Goal: Transaction & Acquisition: Purchase product/service

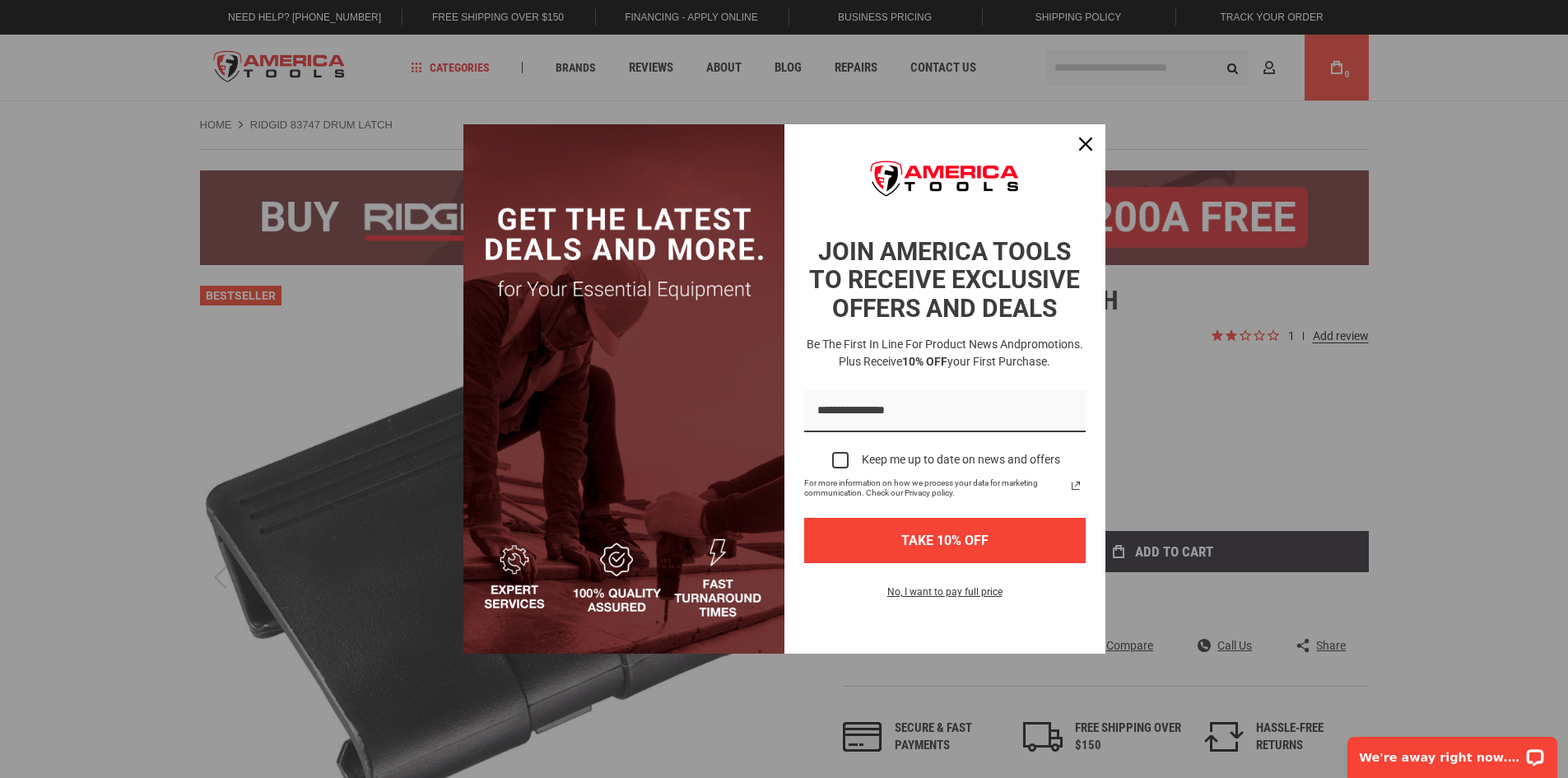
click at [930, 559] on button "TAKE 10% OFF" at bounding box center [944, 540] width 281 height 46
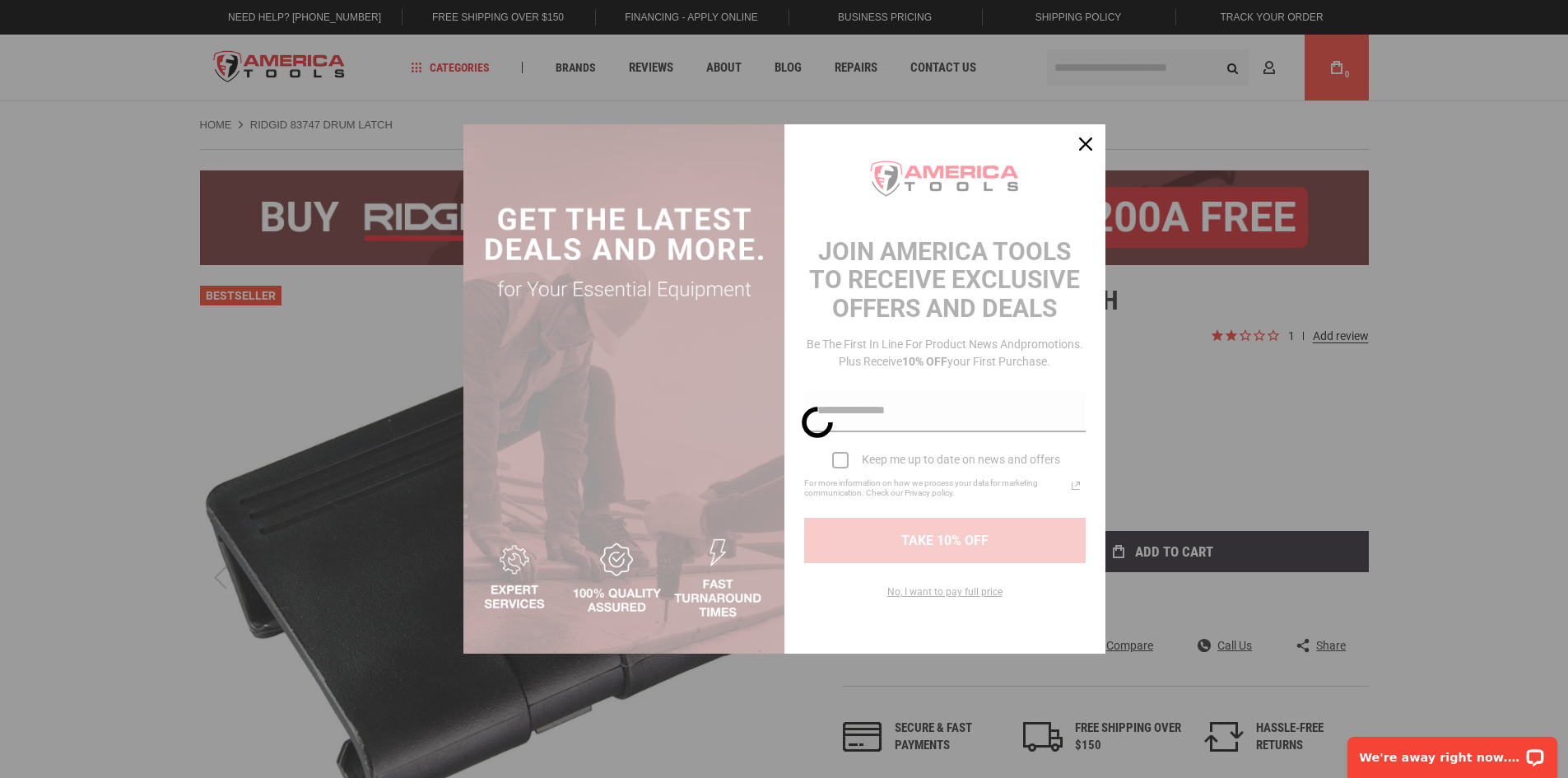
click at [930, 556] on div "Marketing offer form" at bounding box center [784, 389] width 642 height 531
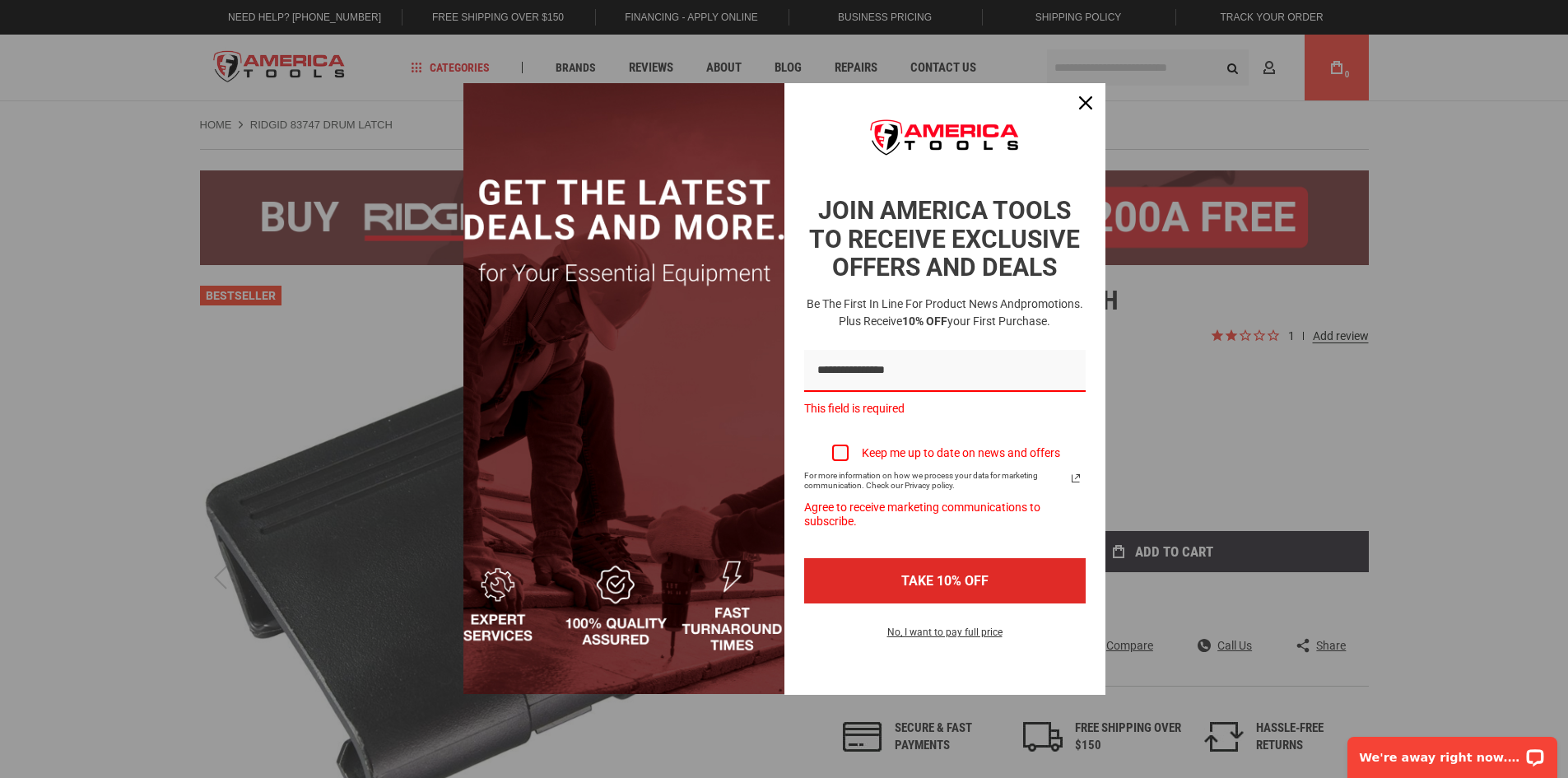
click at [1063, 68] on div "Marketing offer form" at bounding box center [784, 389] width 1568 height 778
drag, startPoint x: 1075, startPoint y: 107, endPoint x: 1023, endPoint y: 269, distance: 170.1
click at [1076, 107] on div "Close" at bounding box center [1085, 102] width 26 height 26
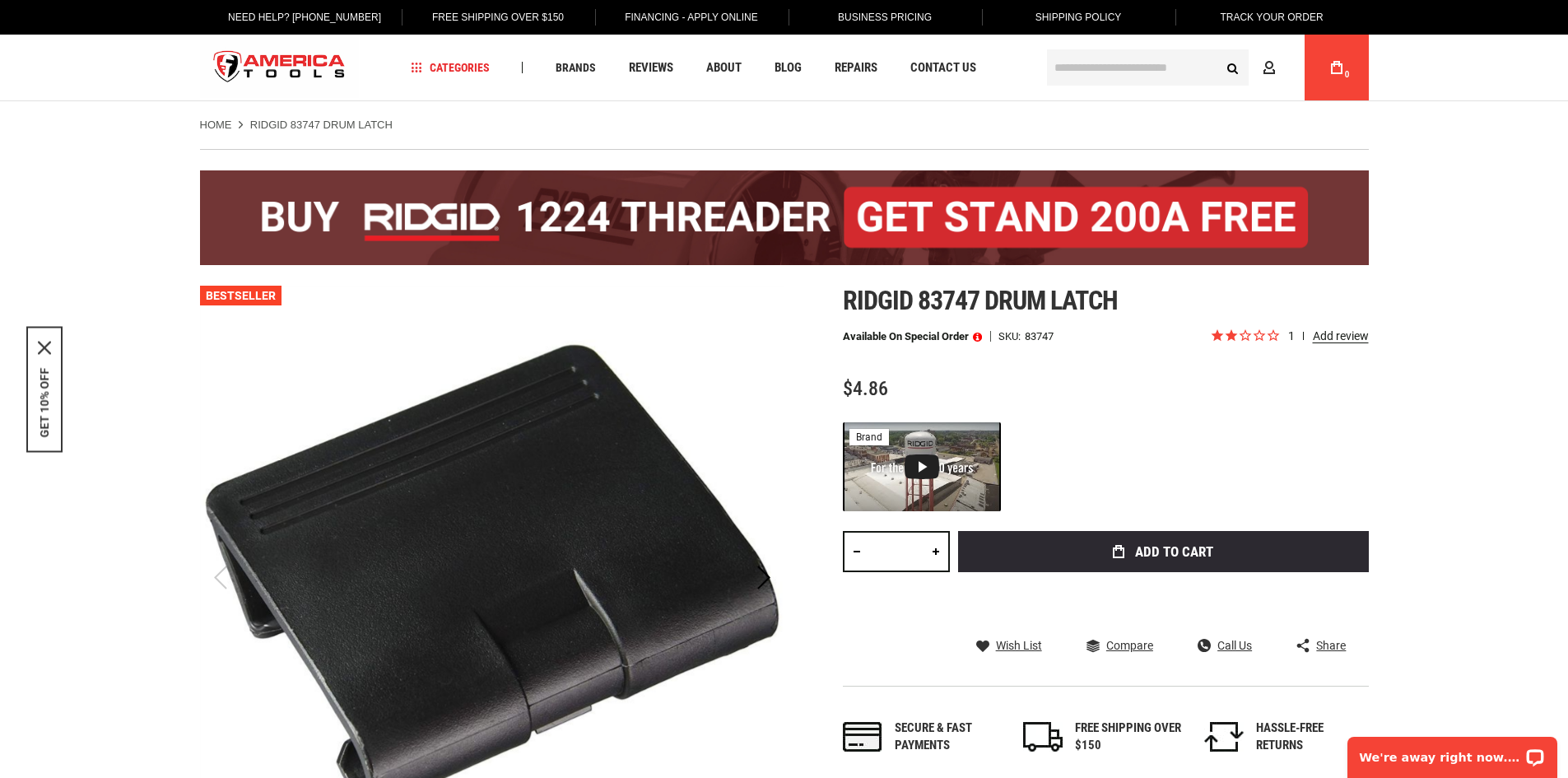
click at [936, 548] on link at bounding box center [935, 551] width 28 height 41
click at [937, 548] on link at bounding box center [935, 551] width 28 height 41
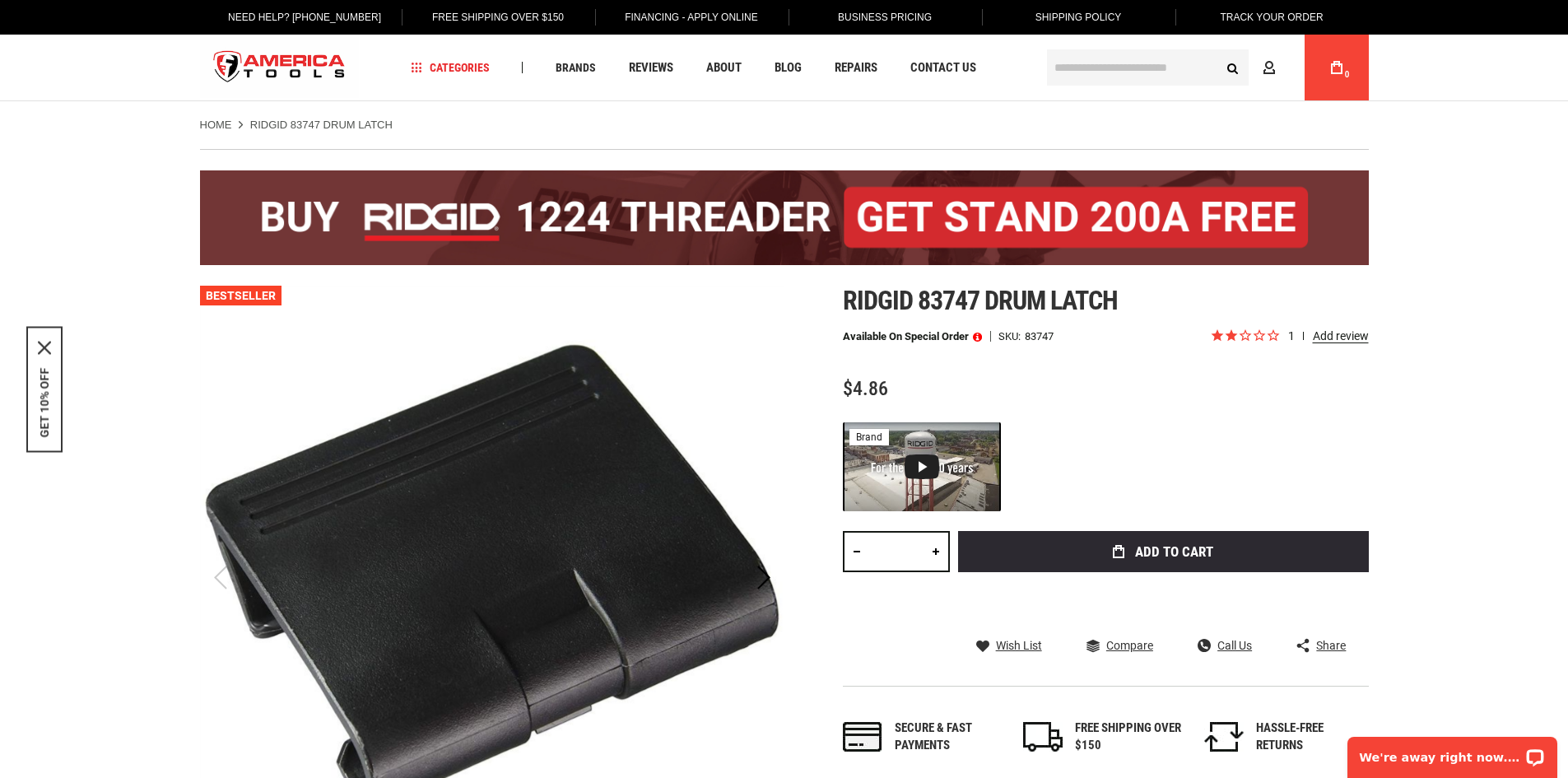
click at [937, 549] on link at bounding box center [935, 551] width 28 height 41
click at [938, 550] on link at bounding box center [935, 551] width 28 height 41
click at [939, 551] on link at bounding box center [935, 551] width 28 height 41
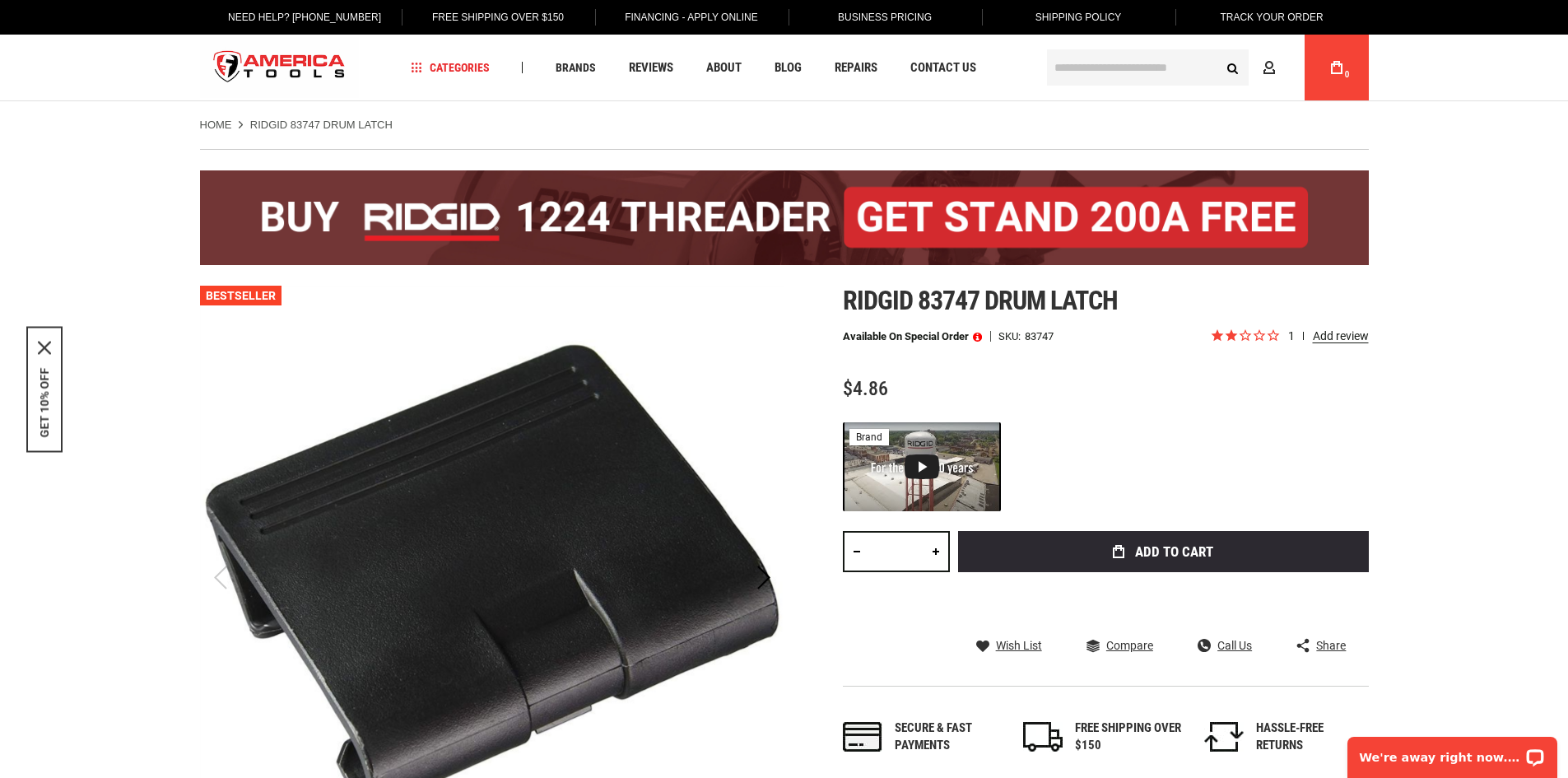
click at [939, 551] on link at bounding box center [935, 551] width 28 height 41
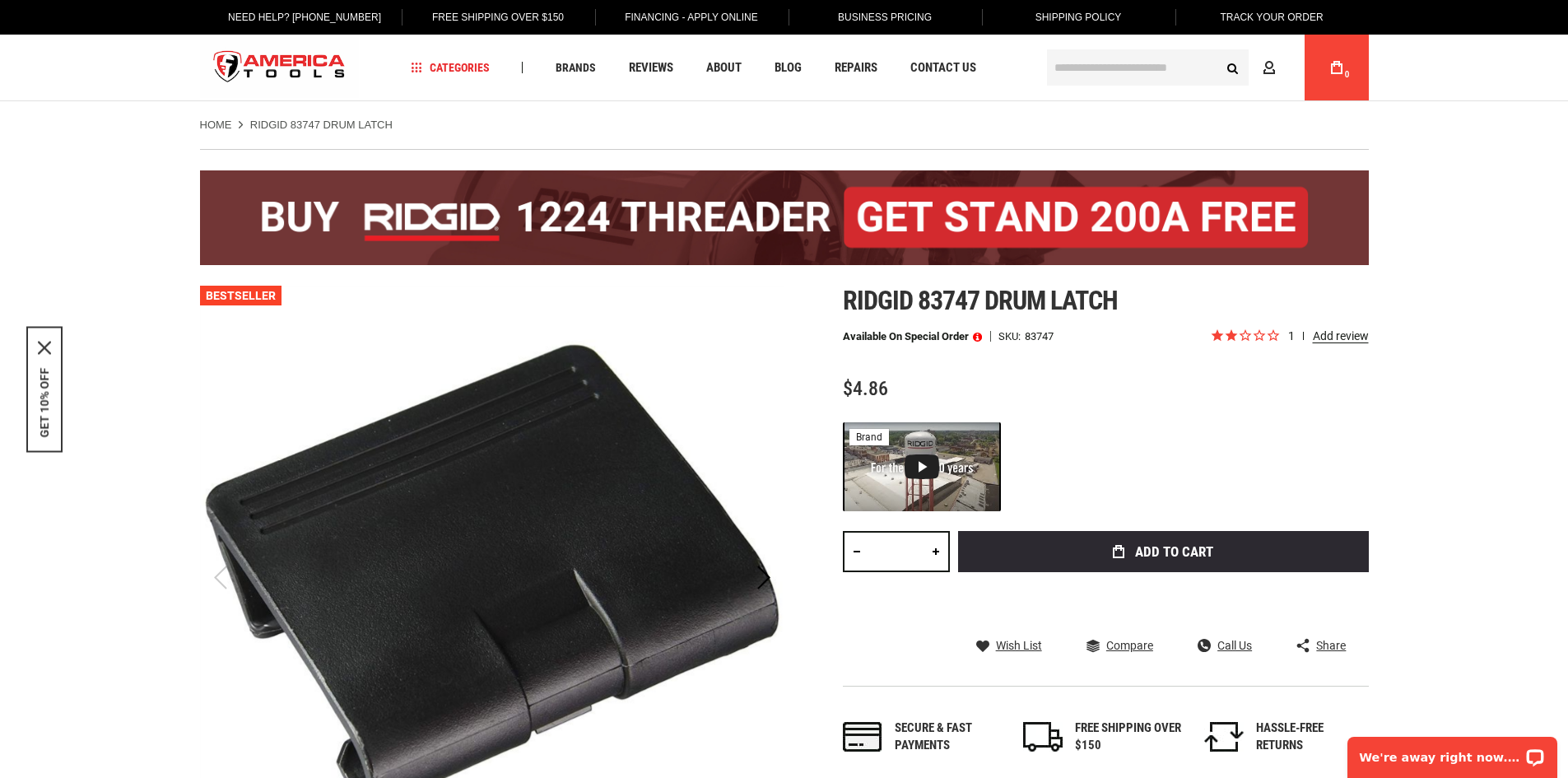
click at [939, 551] on link at bounding box center [935, 551] width 28 height 41
type input "**"
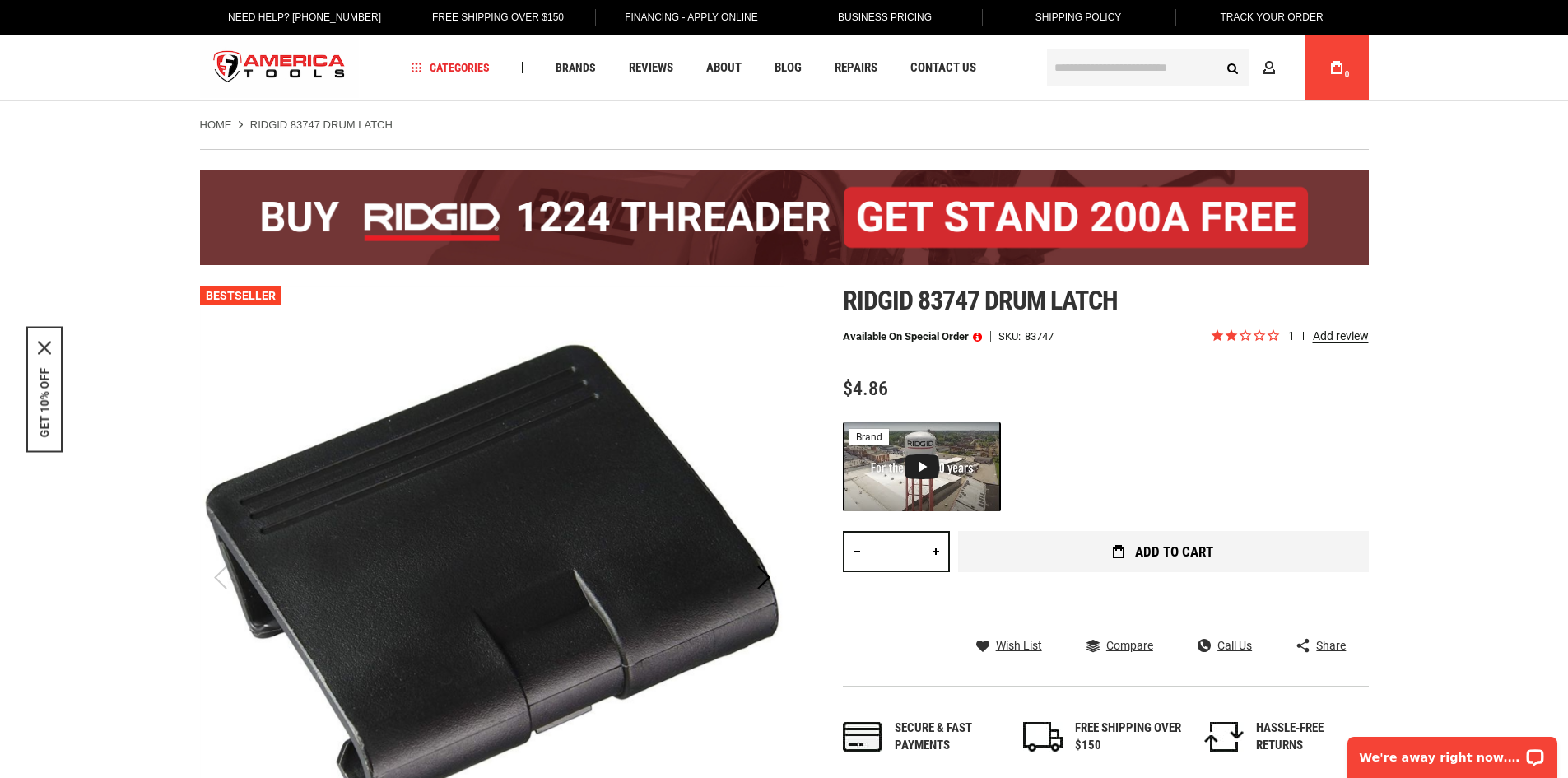
click at [1126, 556] on button "Add to Cart" at bounding box center [1163, 551] width 411 height 41
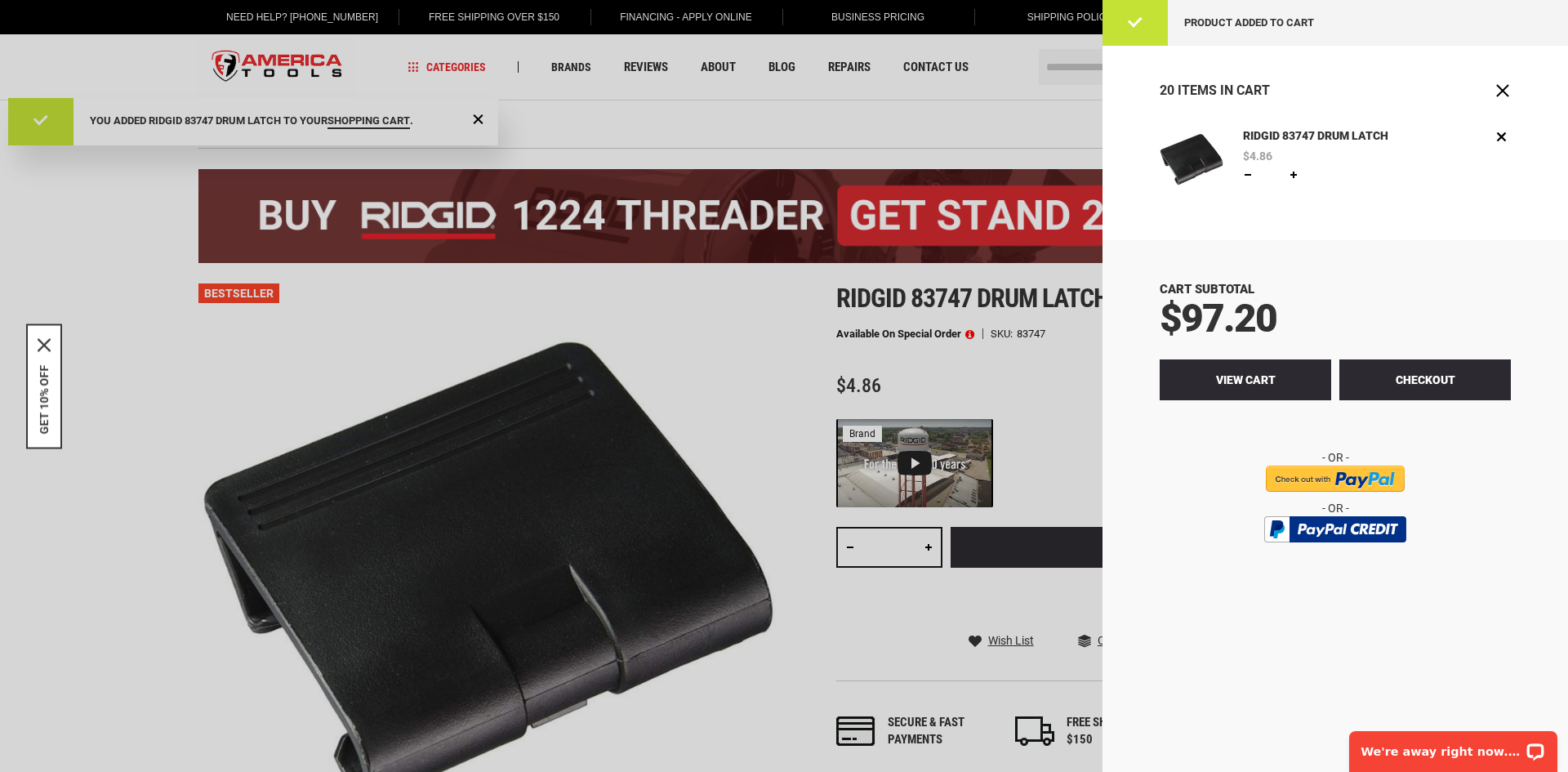
click at [1234, 388] on link "View Cart" at bounding box center [1246, 380] width 172 height 41
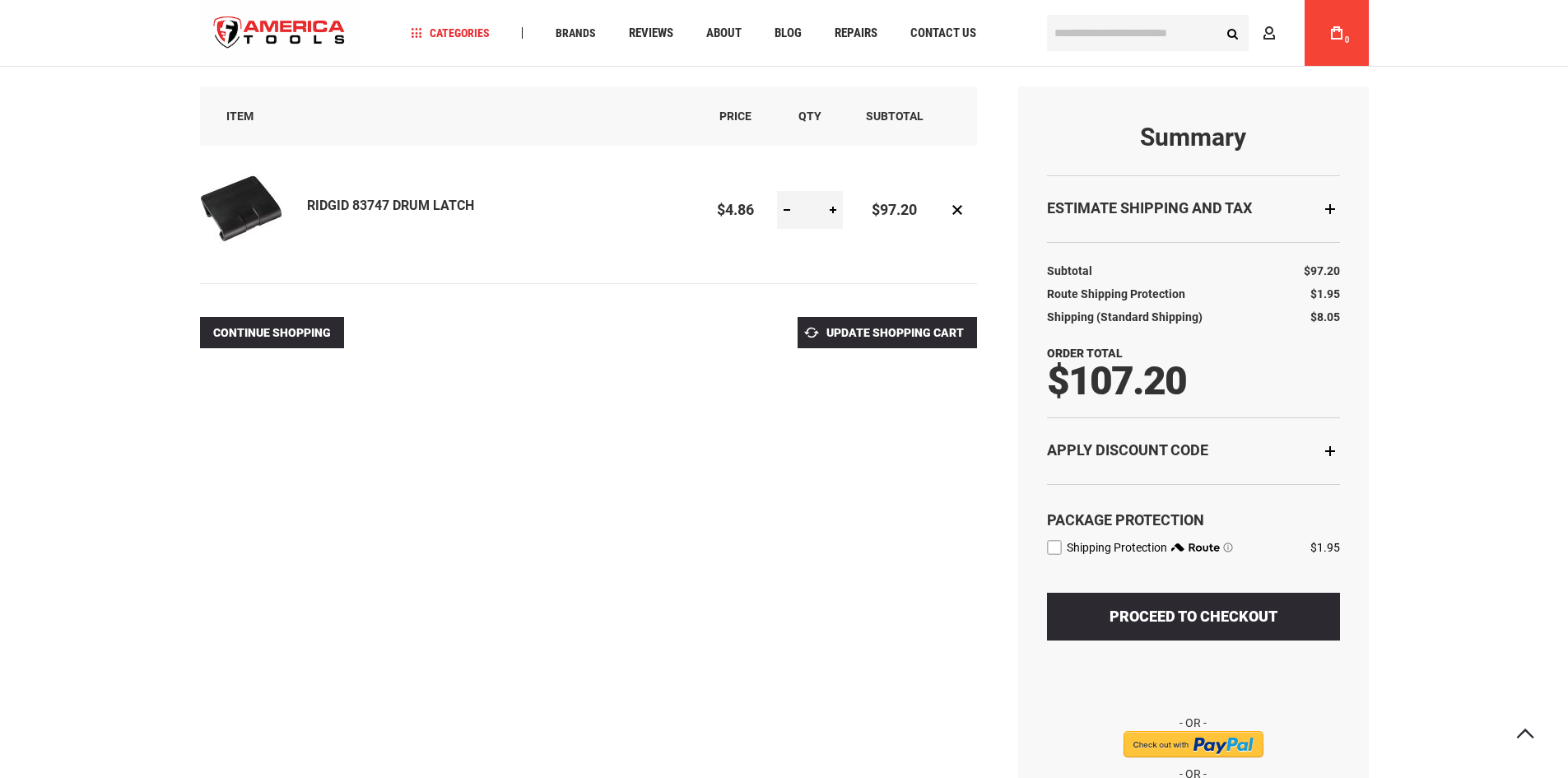
scroll to position [164, 0]
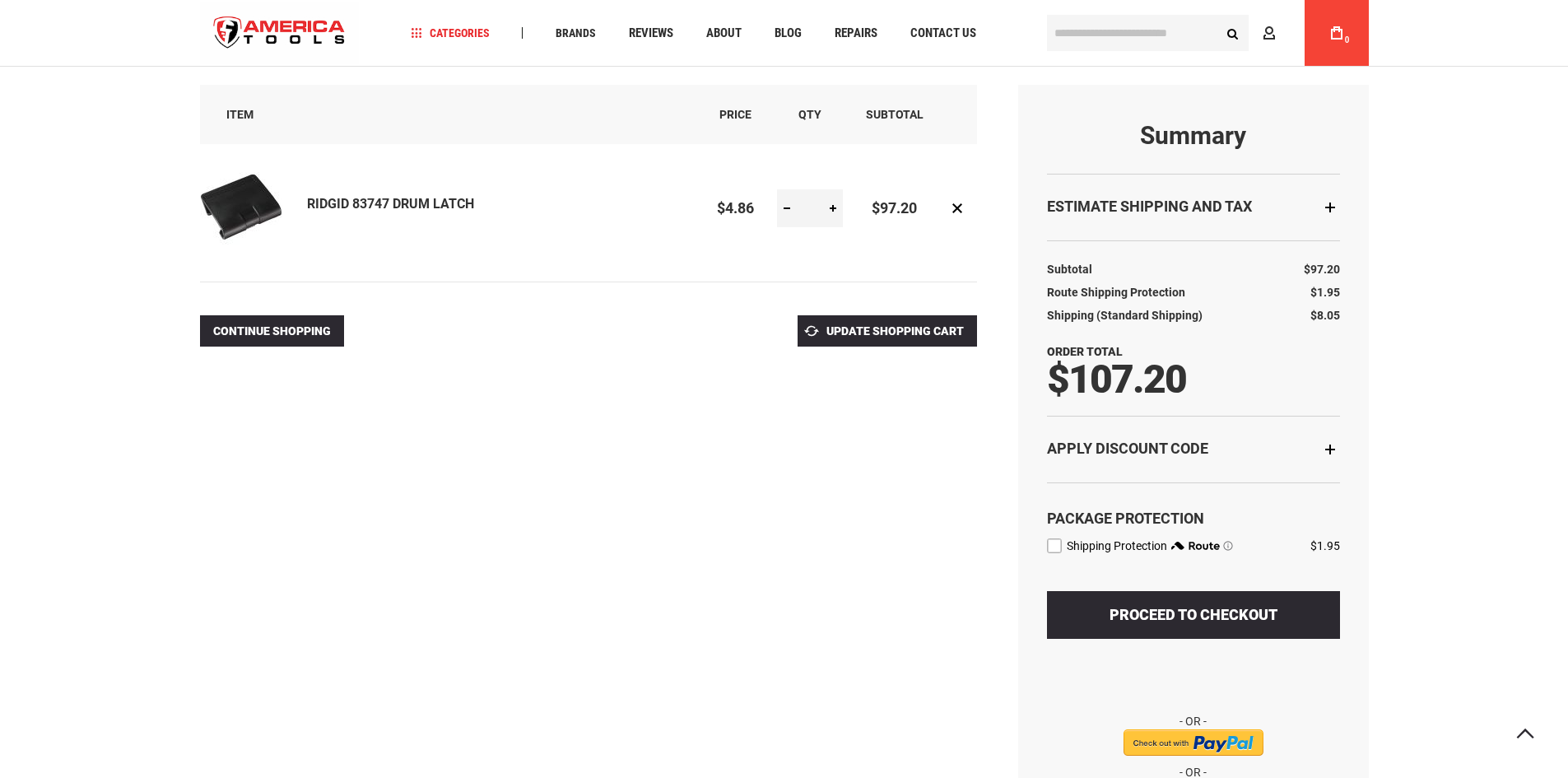
click at [1229, 622] on span "Proceed to Checkout" at bounding box center [1193, 614] width 168 height 17
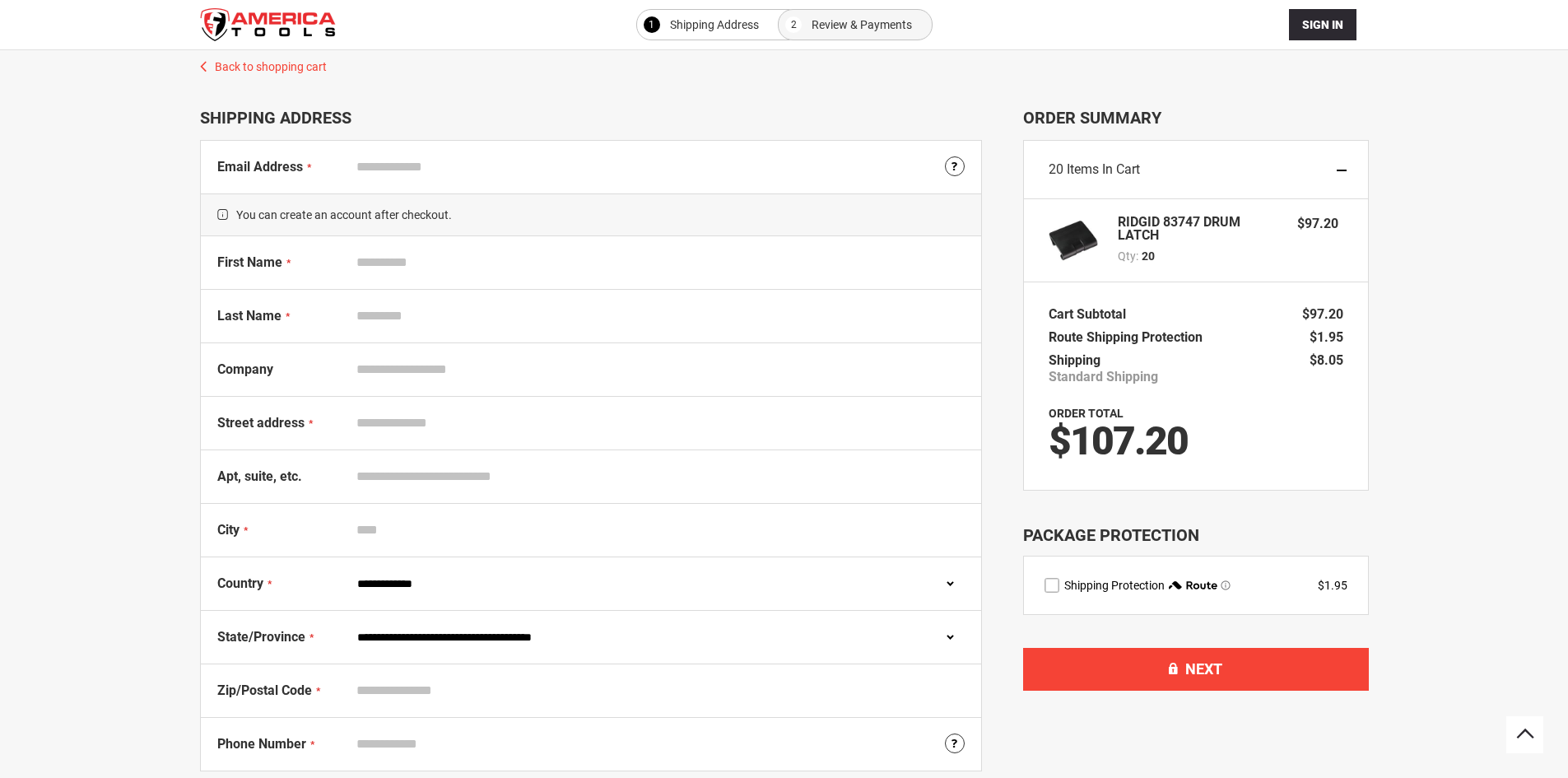
select select "**"
